Goal: Information Seeking & Learning: Learn about a topic

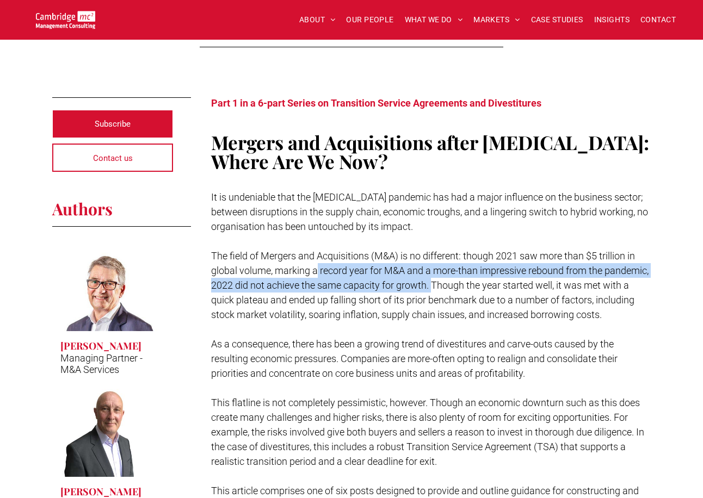
drag, startPoint x: 323, startPoint y: 267, endPoint x: 434, endPoint y: 288, distance: 113.5
click at [434, 288] on span "The field of Mergers and Acquisitions (M&A) is no different: though 2021 saw mo…" at bounding box center [429, 285] width 437 height 70
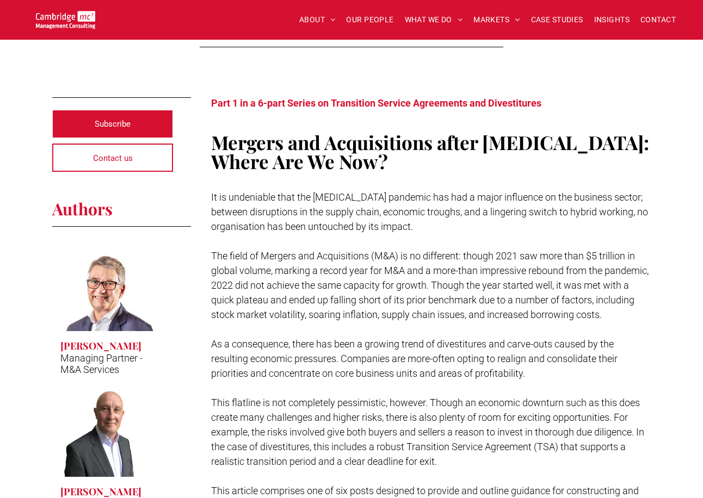
drag, startPoint x: 434, startPoint y: 288, endPoint x: 430, endPoint y: 294, distance: 7.1
click at [435, 289] on span "The field of Mergers and Acquisitions (M&A) is no different: though 2021 saw mo…" at bounding box center [429, 285] width 437 height 70
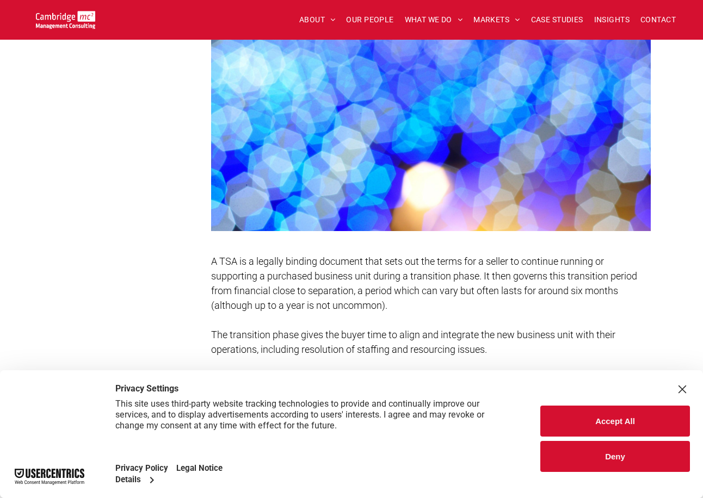
scroll to position [1034, 0]
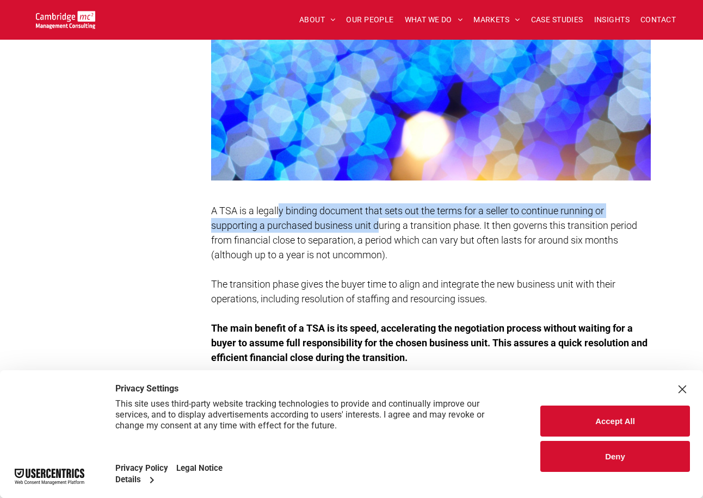
drag, startPoint x: 279, startPoint y: 210, endPoint x: 378, endPoint y: 219, distance: 99.5
click at [378, 219] on p "A TSA is a legally binding document that sets out the terms for a seller to con…" at bounding box center [431, 233] width 440 height 59
click at [379, 219] on p "A TSA is a legally binding document that sets out the terms for a seller to con…" at bounding box center [431, 233] width 440 height 59
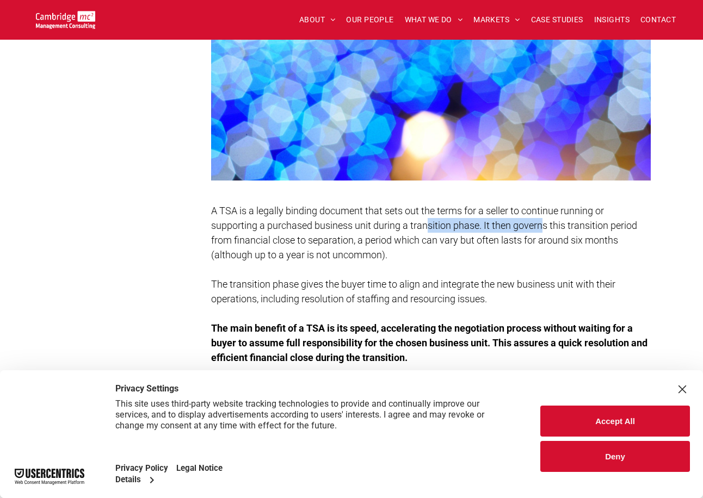
drag, startPoint x: 428, startPoint y: 219, endPoint x: 541, endPoint y: 227, distance: 113.5
click at [541, 227] on p "A TSA is a legally binding document that sets out the terms for a seller to con…" at bounding box center [431, 233] width 440 height 59
click at [541, 227] on span "A TSA is a legally binding document that sets out the terms for a seller to con…" at bounding box center [424, 233] width 426 height 56
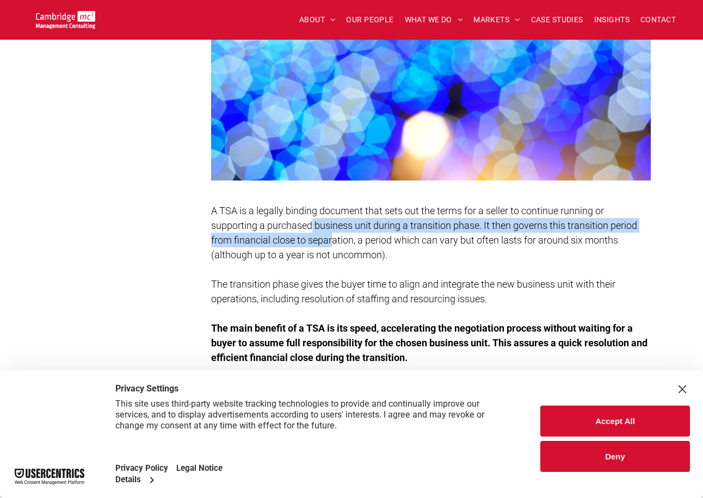
drag, startPoint x: 310, startPoint y: 232, endPoint x: 332, endPoint y: 238, distance: 22.6
click at [332, 238] on span "A TSA is a legally binding document that sets out the terms for a seller to con…" at bounding box center [424, 233] width 426 height 56
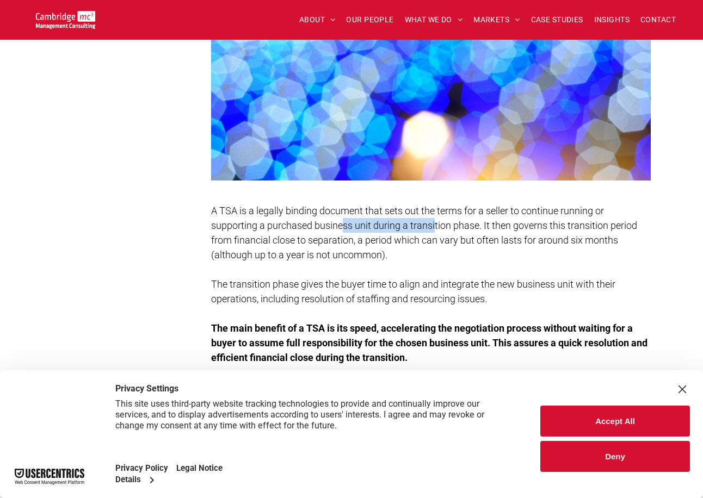
click at [435, 231] on span "A TSA is a legally binding document that sets out the terms for a seller to con…" at bounding box center [424, 233] width 426 height 56
drag, startPoint x: 507, startPoint y: 230, endPoint x: 523, endPoint y: 231, distance: 15.8
click at [523, 231] on span "A TSA is a legally binding document that sets out the terms for a seller to con…" at bounding box center [424, 233] width 426 height 56
click at [525, 231] on span "A TSA is a legally binding document that sets out the terms for a seller to con…" at bounding box center [424, 233] width 426 height 56
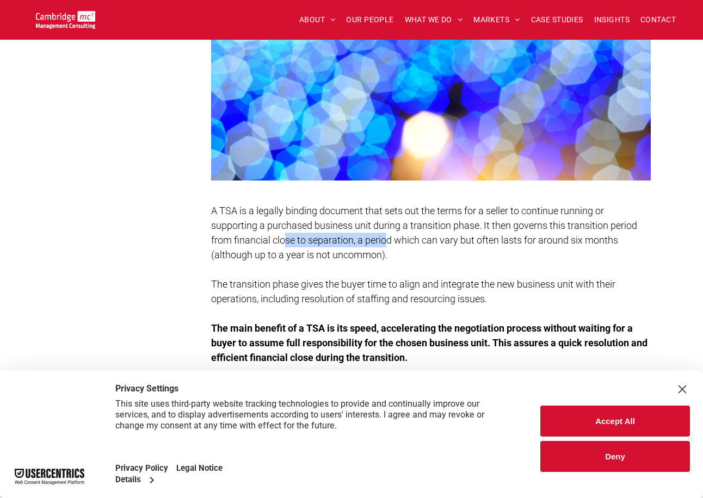
drag, startPoint x: 373, startPoint y: 241, endPoint x: 385, endPoint y: 241, distance: 11.4
click at [385, 241] on span "A TSA is a legally binding document that sets out the terms for a seller to con…" at bounding box center [424, 233] width 426 height 56
click at [385, 240] on span "A TSA is a legally binding document that sets out the terms for a seller to con…" at bounding box center [424, 233] width 426 height 56
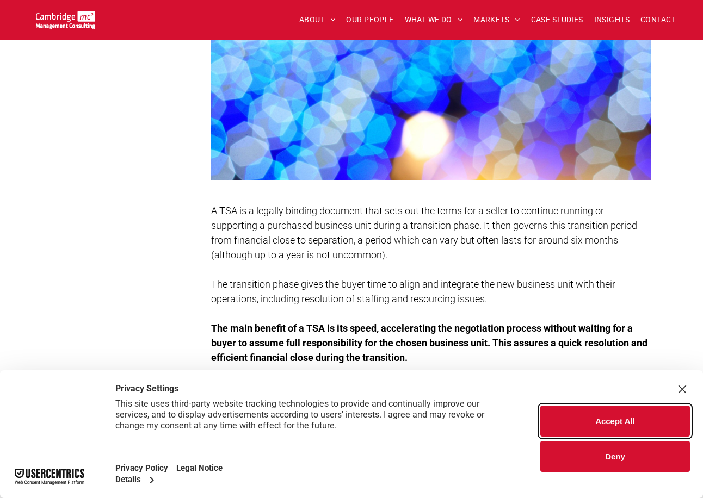
click at [680, 420] on button "Accept All" at bounding box center [615, 421] width 150 height 31
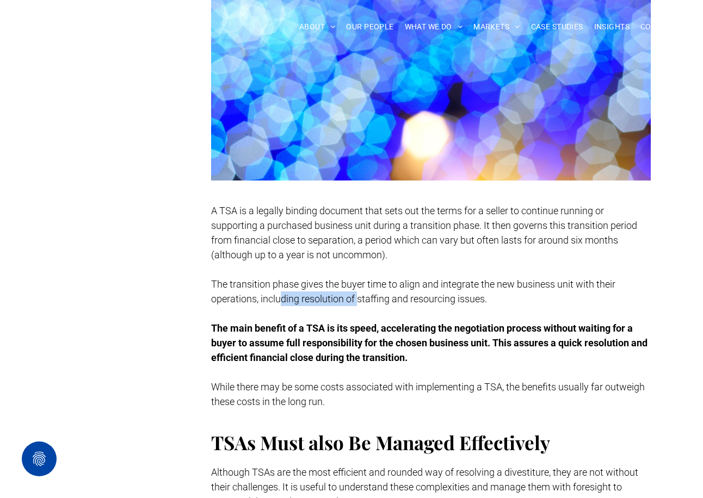
drag, startPoint x: 291, startPoint y: 295, endPoint x: 404, endPoint y: 304, distance: 113.0
click at [404, 304] on span "The transition phase gives the buyer time to align and integrate the new busine…" at bounding box center [413, 292] width 404 height 26
drag, startPoint x: 457, startPoint y: 298, endPoint x: 479, endPoint y: 298, distance: 22.9
click at [479, 298] on span "The transition phase gives the buyer time to align and integrate the new busine…" at bounding box center [413, 292] width 404 height 26
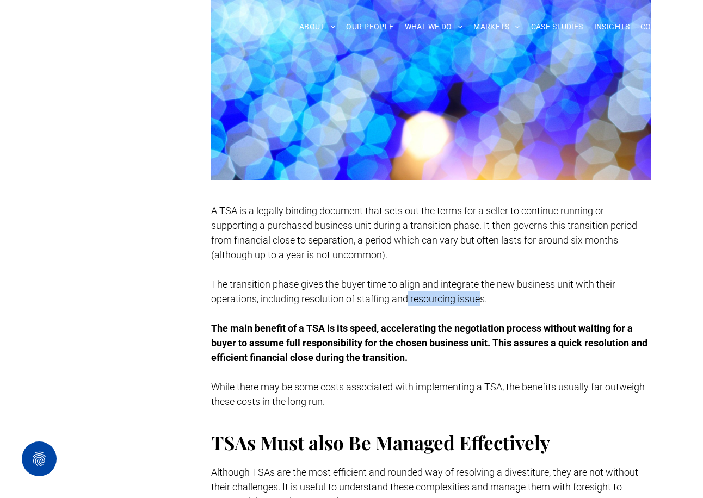
drag, startPoint x: 479, startPoint y: 298, endPoint x: 466, endPoint y: 303, distance: 14.3
click at [479, 298] on span "The transition phase gives the buyer time to align and integrate the new busine…" at bounding box center [413, 292] width 404 height 26
click at [399, 328] on span "The main benefit of a TSA is its speed, accelerating the negotiation process wi…" at bounding box center [429, 343] width 436 height 41
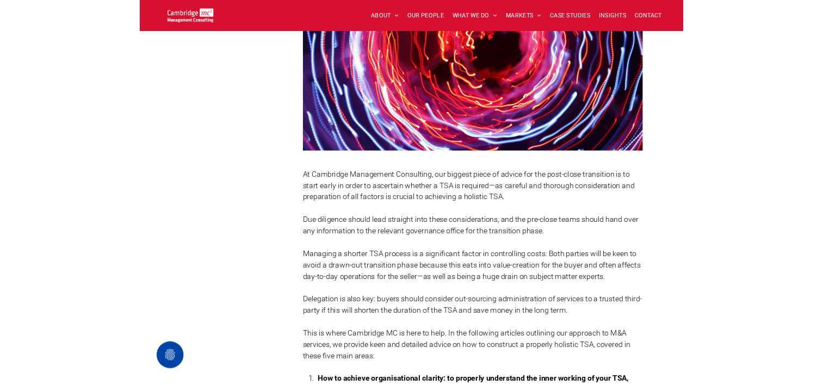
scroll to position [1741, 0]
